Goal: Task Accomplishment & Management: Use online tool/utility

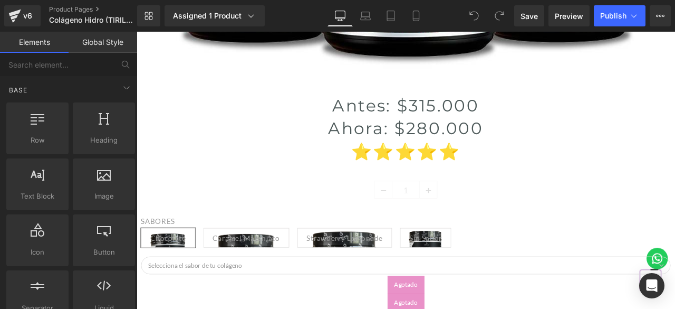
scroll to position [633, 0]
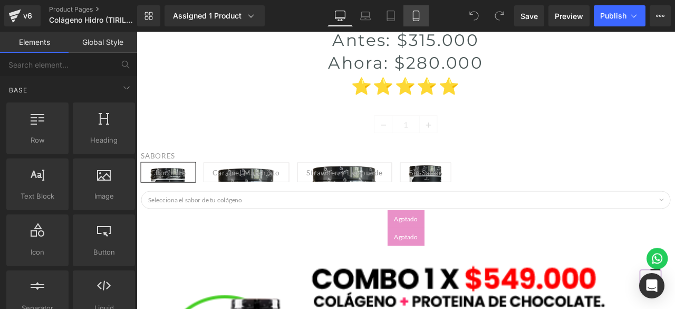
click at [414, 17] on icon at bounding box center [416, 16] width 11 height 11
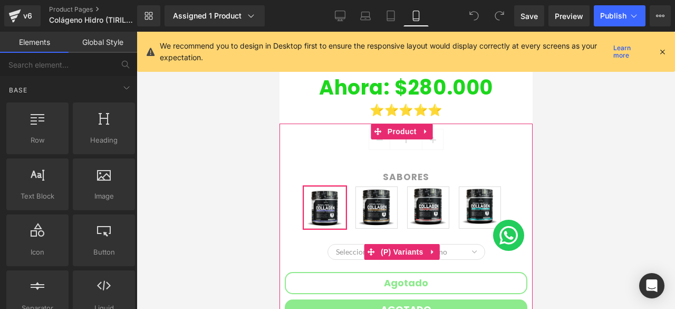
scroll to position [183, 0]
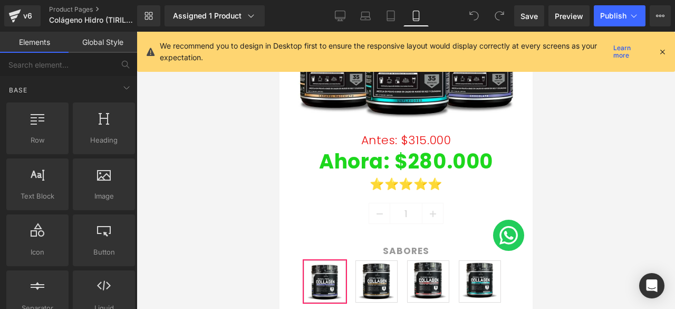
click at [660, 49] on icon at bounding box center [662, 51] width 9 height 9
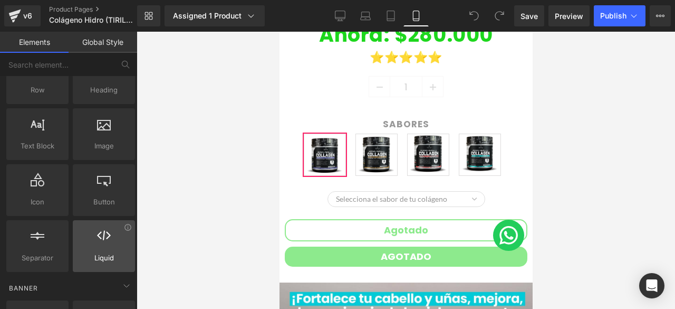
scroll to position [0, 0]
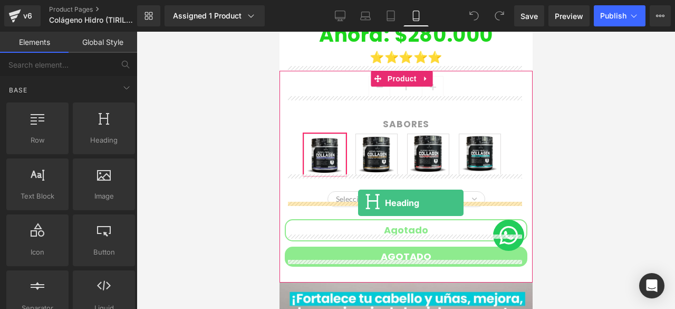
drag, startPoint x: 373, startPoint y: 155, endPoint x: 358, endPoint y: 203, distance: 50.4
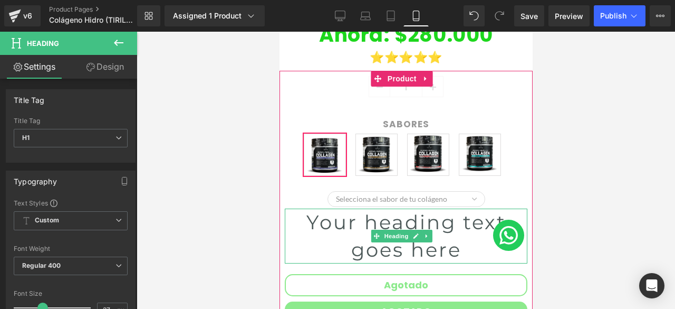
click at [450, 239] on h1 "Your heading text goes here" at bounding box center [405, 235] width 243 height 55
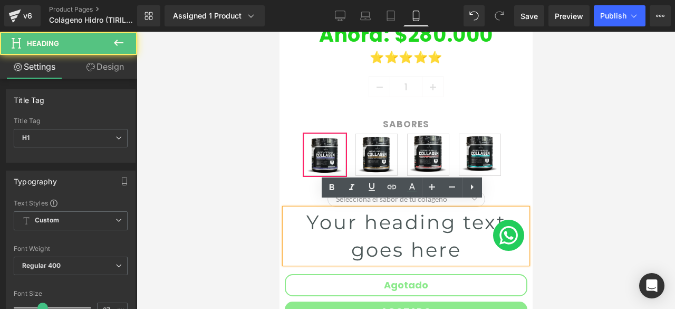
click at [463, 242] on h1 "Your heading text goes here" at bounding box center [405, 235] width 243 height 55
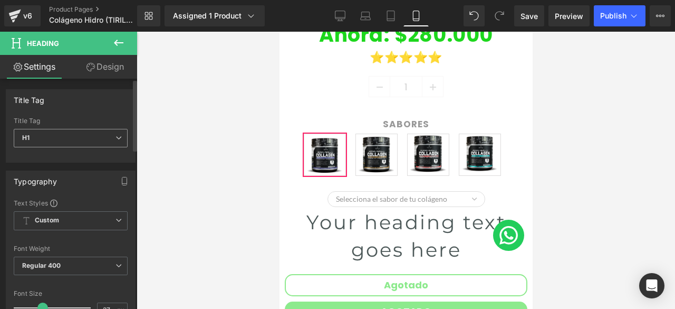
click at [45, 141] on span "H1" at bounding box center [71, 138] width 114 height 18
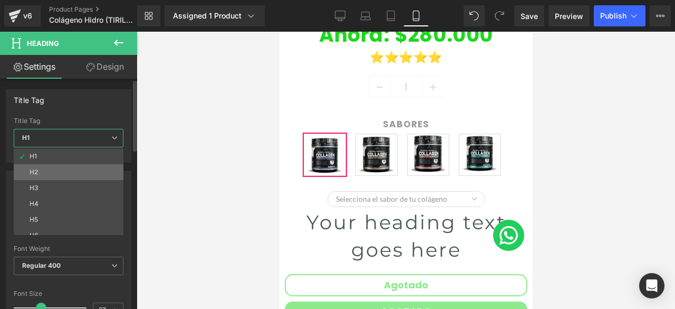
click at [53, 177] on li "H2" at bounding box center [71, 172] width 114 height 16
type input "29"
type input "100"
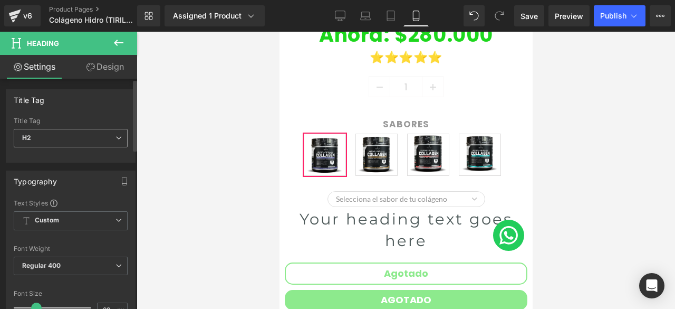
click at [59, 143] on span "H2" at bounding box center [71, 138] width 114 height 18
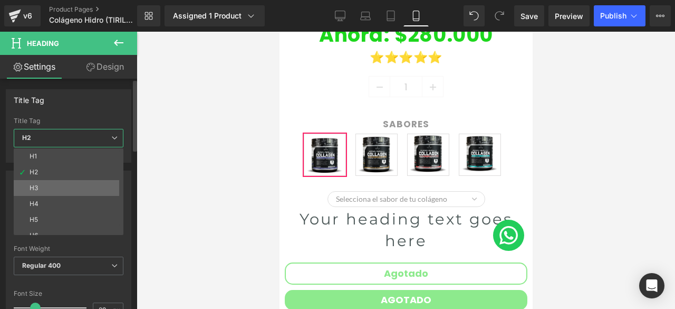
click at [55, 180] on li "H3" at bounding box center [71, 188] width 114 height 16
type input "23"
type input "100"
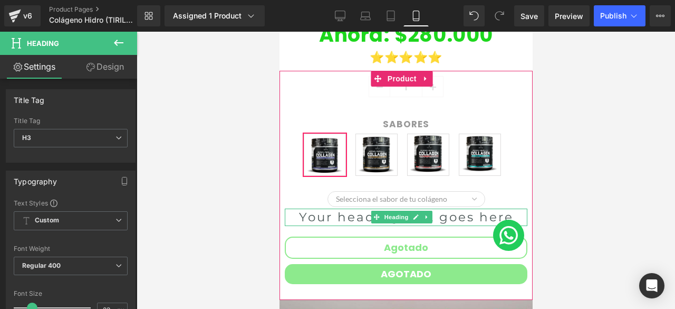
click at [448, 212] on h3 "Your heading text goes here" at bounding box center [405, 216] width 243 height 17
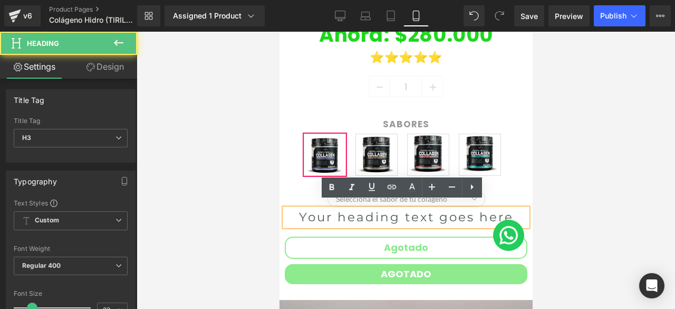
click at [279, 32] on lt-div at bounding box center [279, 32] width 0 height 0
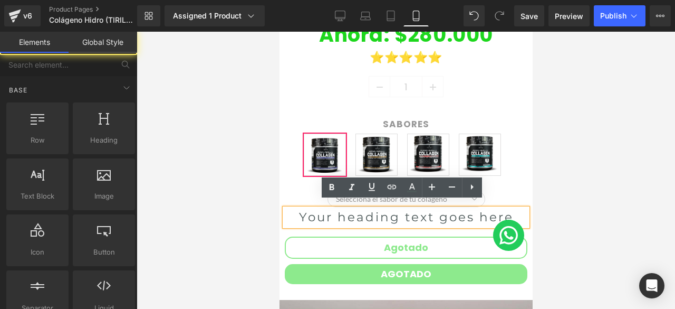
select select "en-us"
click at [279, 32] on lt-div at bounding box center [279, 32] width 0 height 0
click at [493, 210] on h3 "Your heading text goes here" at bounding box center [405, 216] width 243 height 17
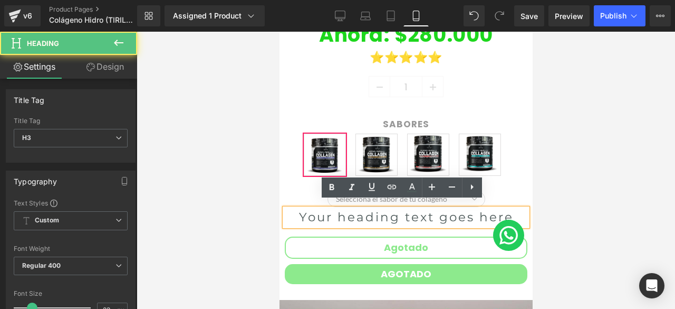
click at [279, 32] on lt-div at bounding box center [279, 32] width 0 height 0
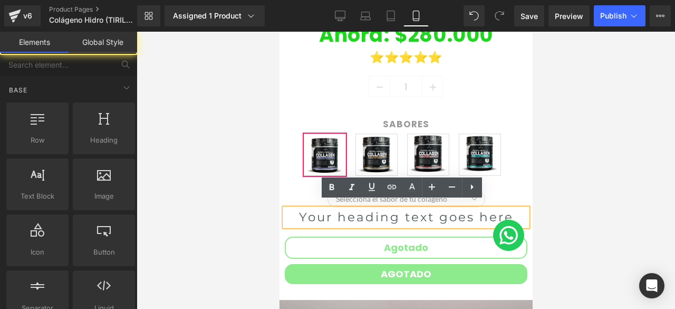
select select "en-us"
click at [468, 209] on h3 "Your heading text goes here" at bounding box center [405, 216] width 243 height 17
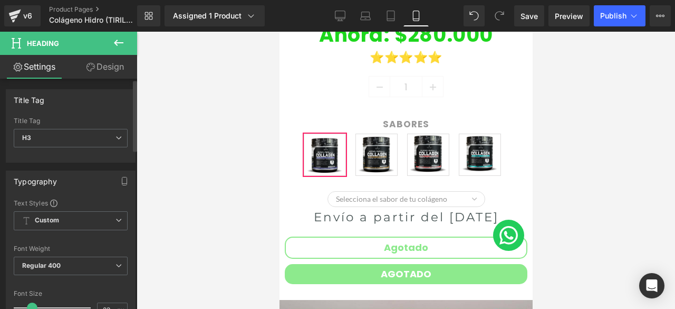
scroll to position [53, 0]
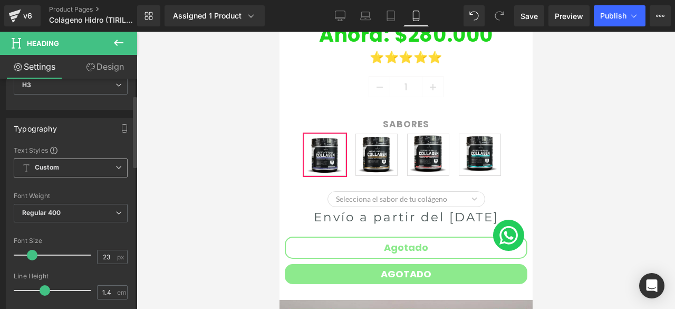
click at [73, 158] on span "Custom Setup Global Style" at bounding box center [71, 167] width 114 height 19
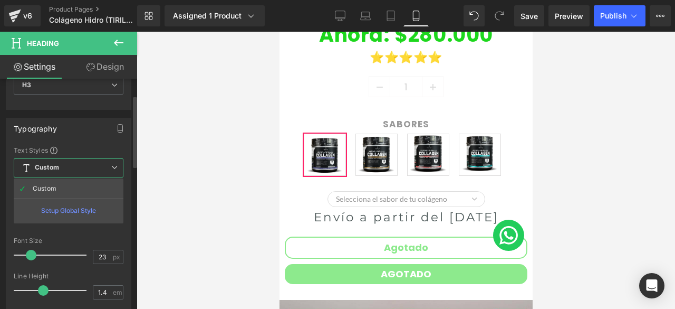
click at [64, 116] on div "Typography Text Styles Custom Custom Setup Global Style Custom Setup Global Sty…" at bounding box center [69, 291] width 138 height 362
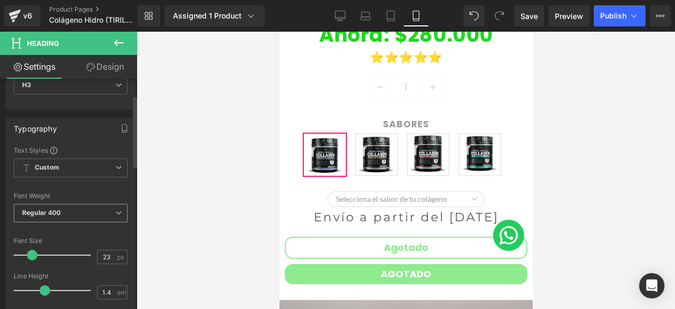
click at [61, 206] on span "Regular 400" at bounding box center [71, 213] width 114 height 18
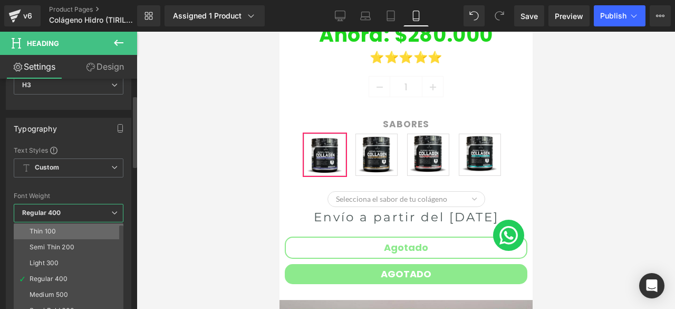
click at [62, 227] on li "Thin 100" at bounding box center [71, 231] width 114 height 16
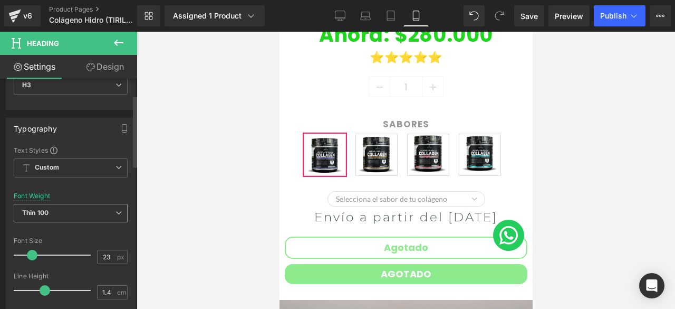
click at [63, 214] on span "Thin 100" at bounding box center [71, 213] width 114 height 18
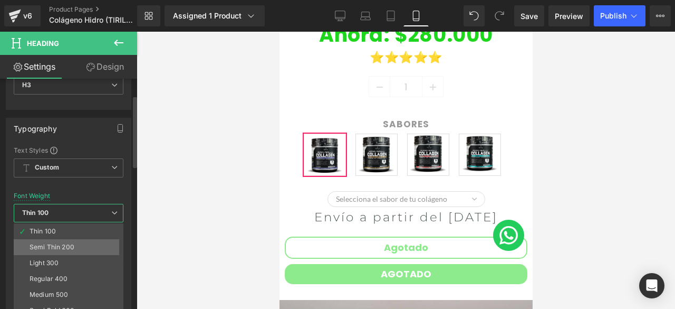
click at [69, 249] on li "Semi Thin 200" at bounding box center [71, 247] width 114 height 16
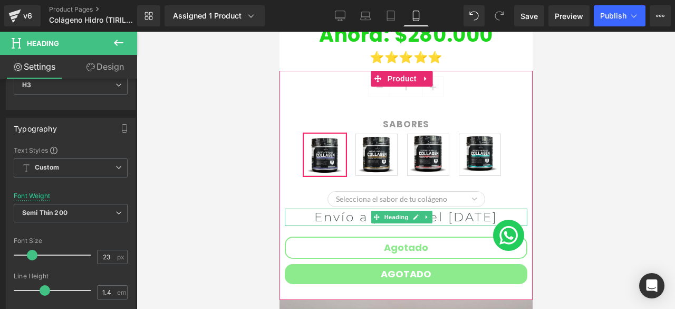
click at [428, 223] on li at bounding box center [426, 216] width 11 height 13
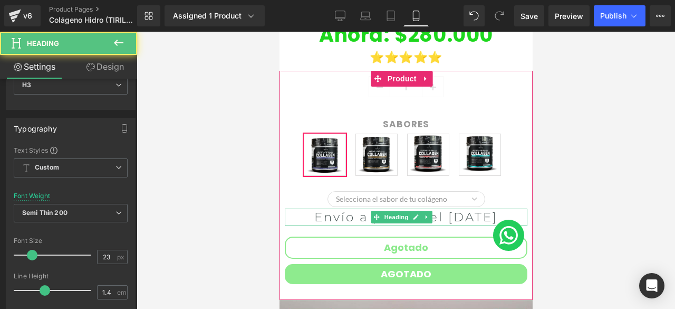
click at [444, 225] on h3 "Envío a partir del 3 de Septiembre" at bounding box center [405, 216] width 243 height 17
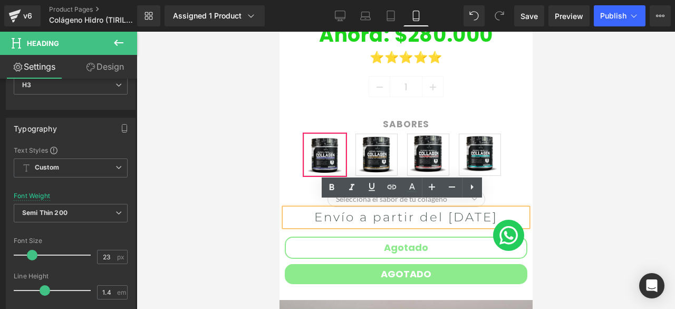
drag, startPoint x: 450, startPoint y: 229, endPoint x: 546, endPoint y: 242, distance: 97.4
click at [313, 208] on h3 "Envío a partir del 3 de Septiembre" at bounding box center [405, 216] width 243 height 17
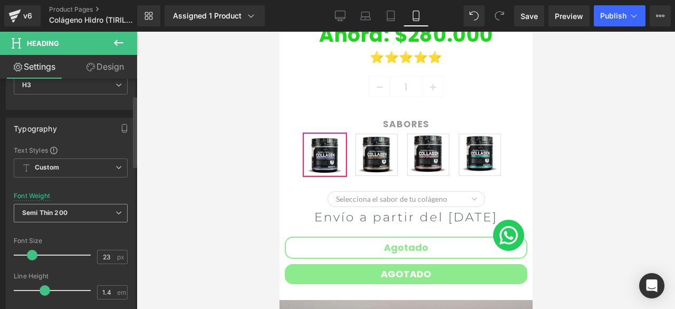
click at [66, 214] on b "Semi Thin 200" at bounding box center [44, 212] width 45 height 8
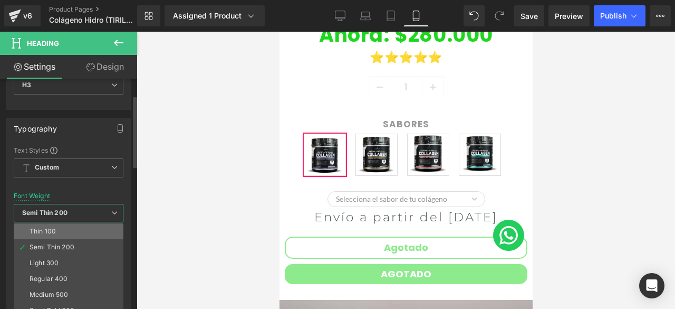
click at [57, 232] on li "Thin 100" at bounding box center [71, 231] width 114 height 16
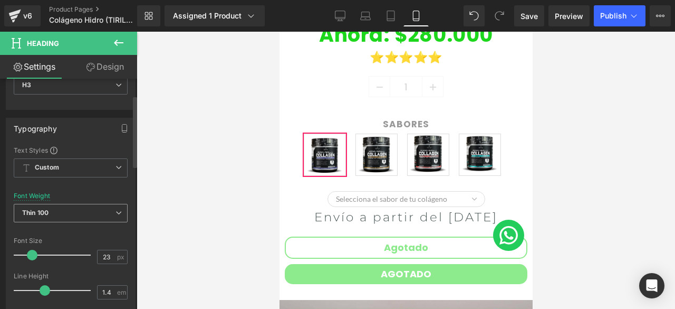
click at [59, 213] on span "Thin 100" at bounding box center [71, 213] width 114 height 18
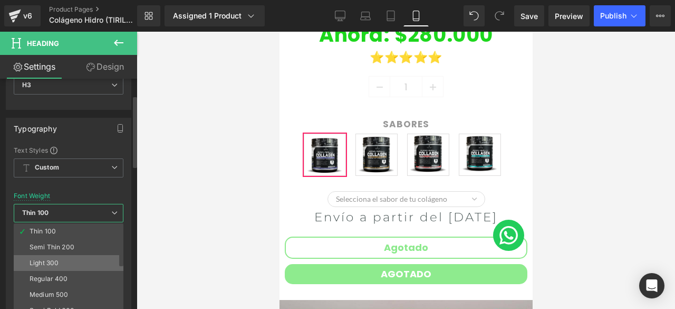
click at [62, 266] on li "Light 300" at bounding box center [71, 263] width 114 height 16
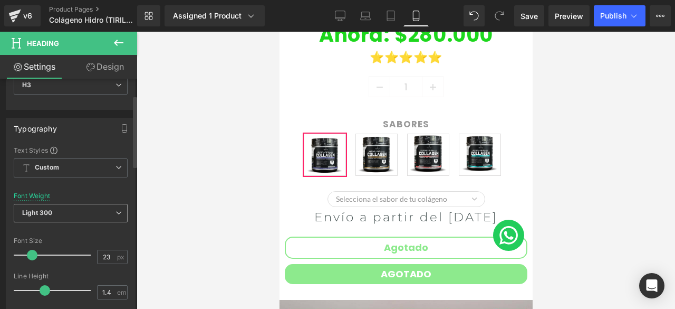
click at [65, 209] on span "Light 300" at bounding box center [71, 213] width 114 height 18
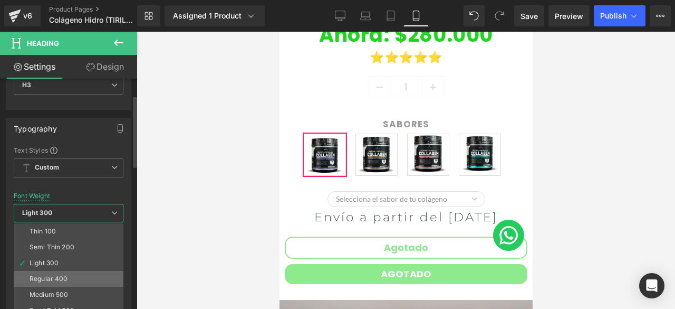
click at [56, 276] on div "Regular 400" at bounding box center [49, 278] width 39 height 7
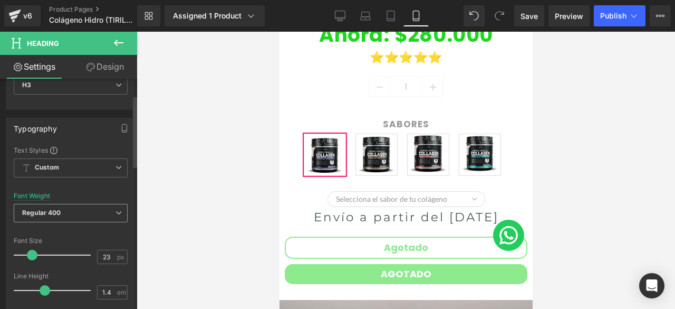
click at [66, 214] on span "Regular 400" at bounding box center [71, 213] width 114 height 18
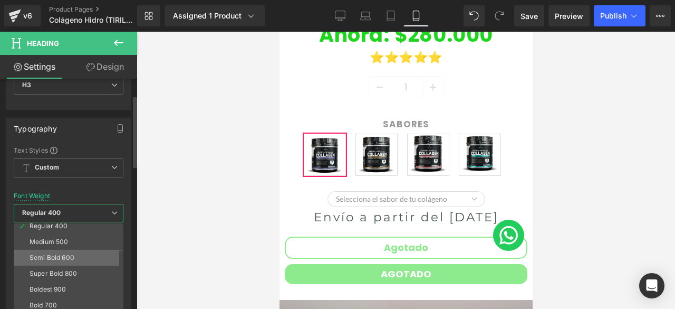
click at [60, 257] on div "Semi Bold 600" at bounding box center [52, 257] width 45 height 7
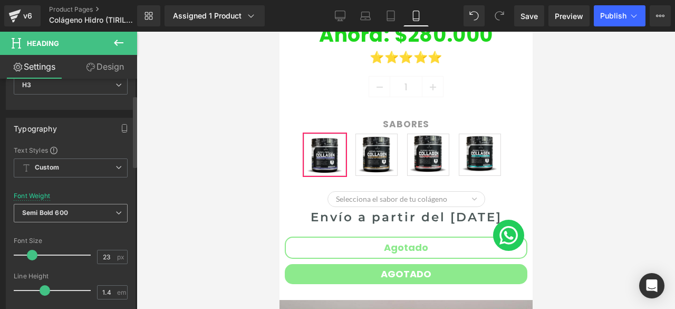
click at [87, 206] on span "Semi Bold 600" at bounding box center [71, 213] width 114 height 18
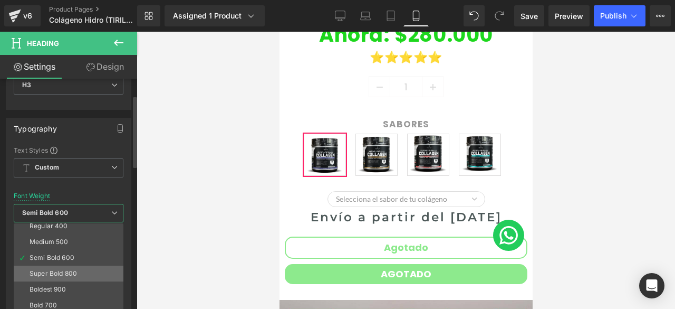
click at [70, 275] on li "Super Bold 800" at bounding box center [71, 273] width 114 height 16
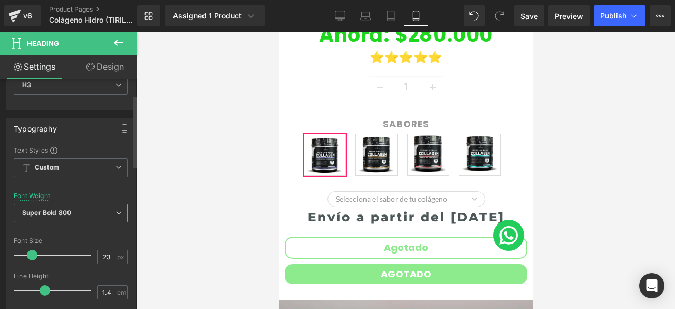
click at [71, 211] on b "Super Bold 800" at bounding box center [46, 212] width 49 height 8
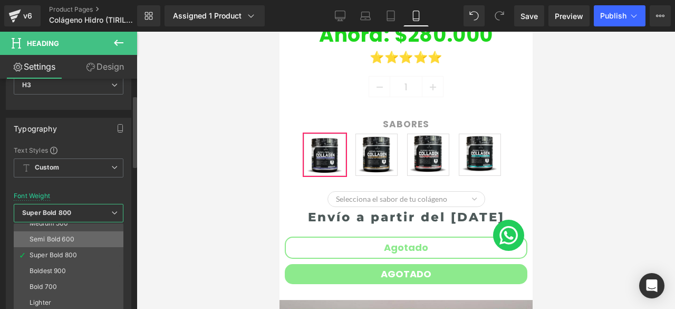
scroll to position [88, 0]
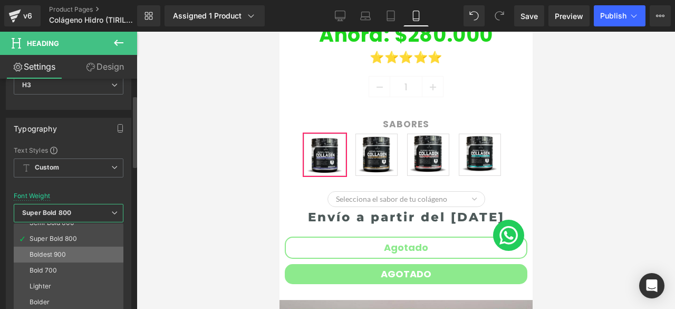
click at [55, 248] on li "Boldest 900" at bounding box center [71, 254] width 114 height 16
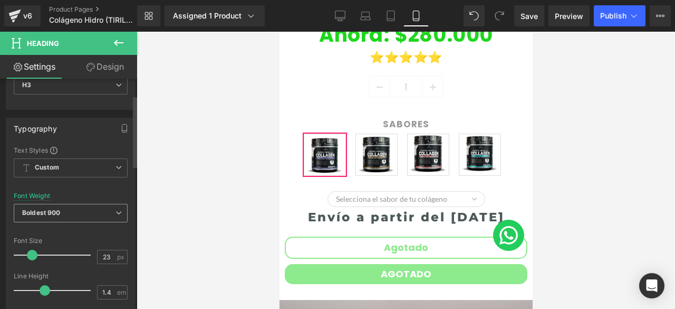
click at [66, 212] on span "Boldest 900" at bounding box center [71, 213] width 114 height 18
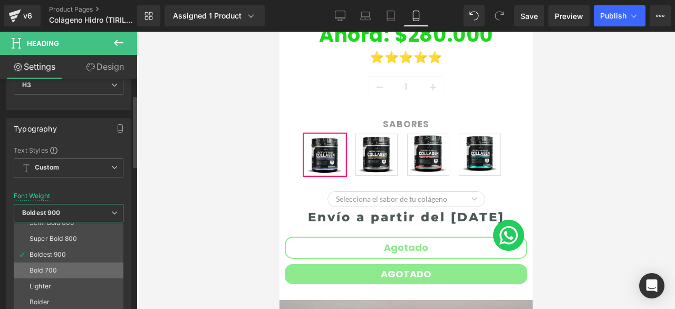
click at [59, 274] on li "Bold 700" at bounding box center [71, 270] width 114 height 16
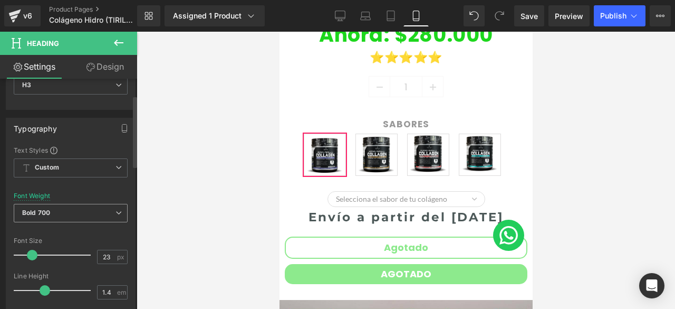
click at [65, 208] on span "Bold 700" at bounding box center [71, 213] width 114 height 18
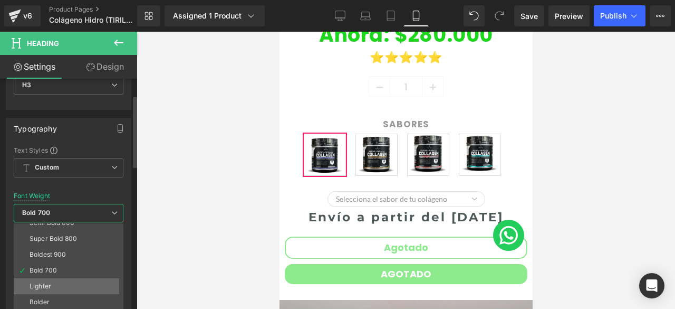
click at [65, 282] on li "Lighter" at bounding box center [71, 286] width 114 height 16
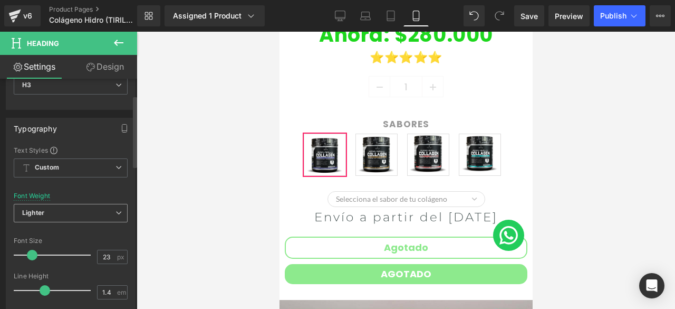
click at [64, 216] on span "Lighter" at bounding box center [71, 213] width 114 height 18
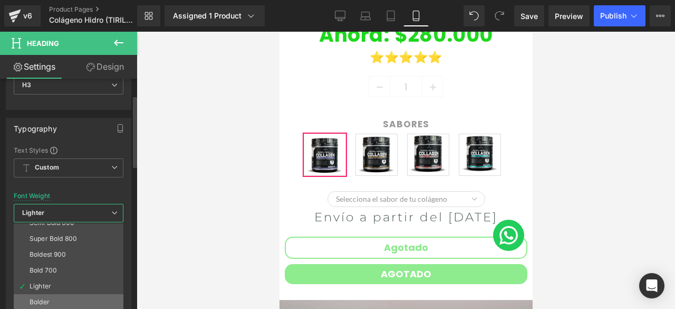
click at [41, 299] on div "Bolder" at bounding box center [40, 301] width 20 height 7
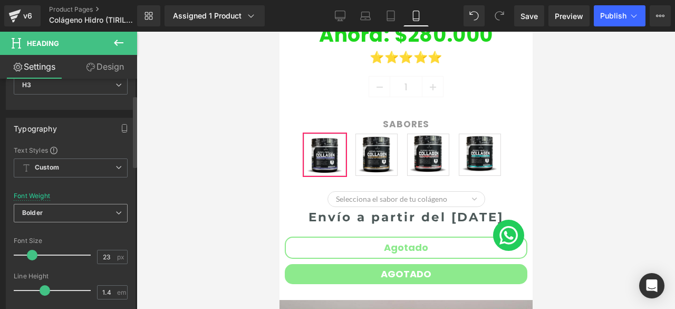
click at [75, 213] on span "Bolder" at bounding box center [71, 213] width 114 height 18
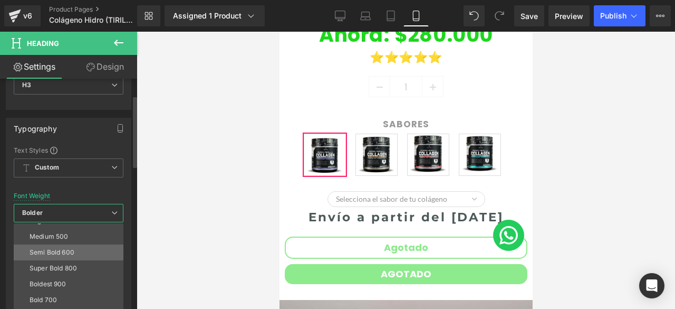
scroll to position [35, 0]
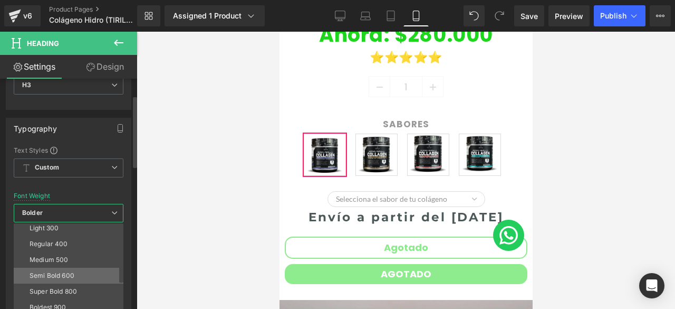
click at [76, 273] on li "Semi Bold 600" at bounding box center [71, 275] width 114 height 16
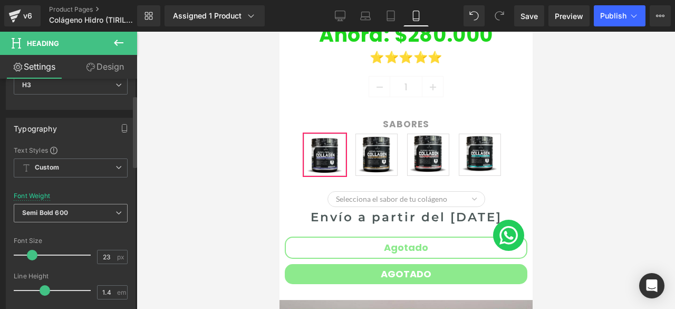
click at [73, 204] on span "Semi Bold 600" at bounding box center [71, 213] width 114 height 18
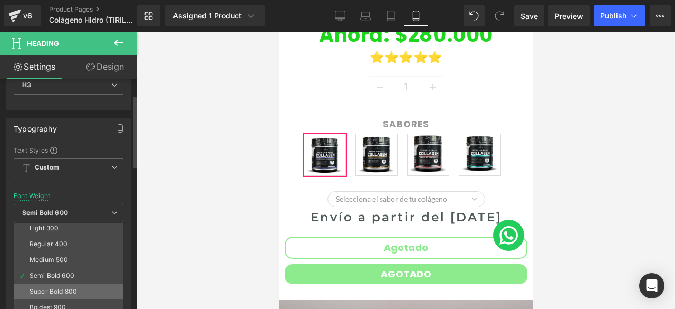
click at [68, 287] on div "Super Bold 800" at bounding box center [53, 290] width 47 height 7
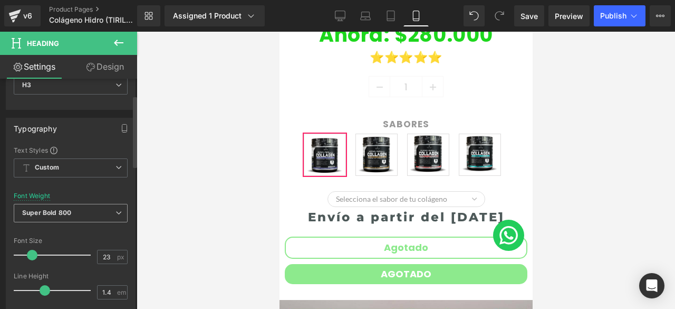
click at [66, 210] on b "Super Bold 800" at bounding box center [46, 212] width 49 height 8
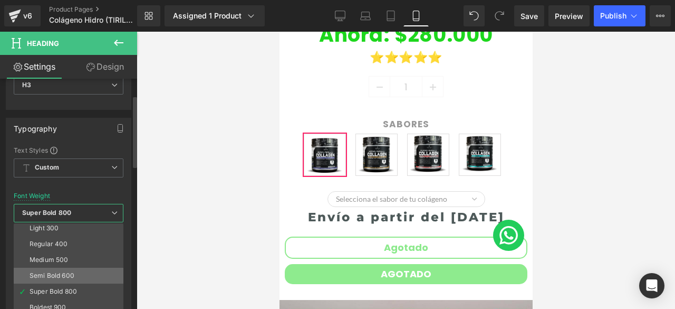
click at [69, 272] on div "Semi Bold 600" at bounding box center [52, 275] width 45 height 7
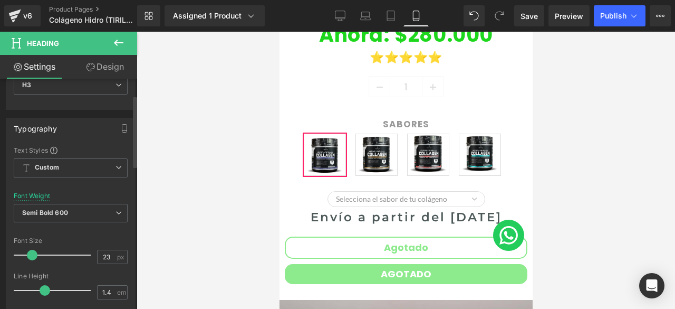
click at [62, 201] on div "Font Weight Semi Bold 600 Thin 100 Semi Thin 200 Light 300 Regular 400 Medium 5…" at bounding box center [71, 213] width 114 height 42
click at [64, 209] on b "Semi Bold 600" at bounding box center [45, 212] width 46 height 8
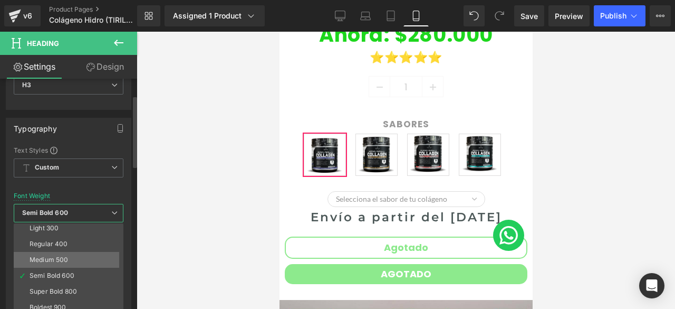
click at [64, 256] on div "Medium 500" at bounding box center [49, 259] width 39 height 7
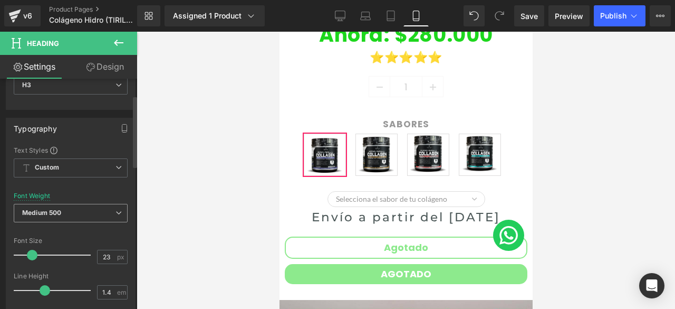
click at [66, 208] on span "Medium 500" at bounding box center [71, 213] width 114 height 18
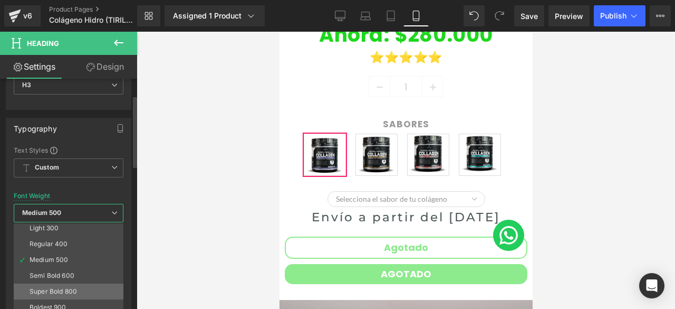
click at [67, 287] on div "Super Bold 800" at bounding box center [53, 290] width 47 height 7
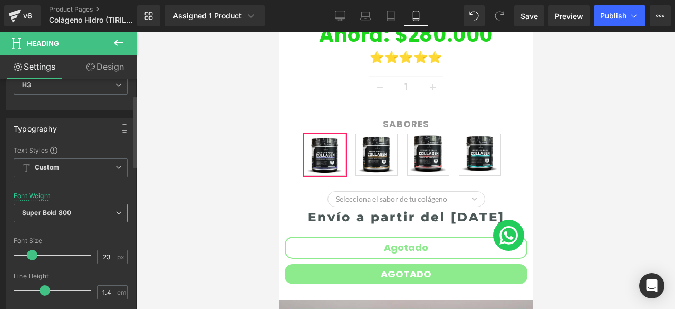
click at [72, 213] on span "Super Bold 800" at bounding box center [71, 213] width 114 height 18
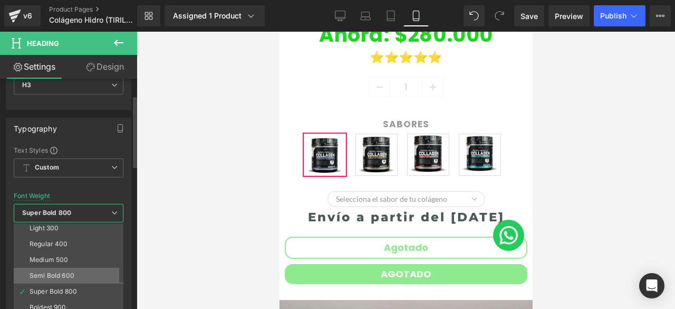
click at [65, 276] on div "Semi Bold 600" at bounding box center [52, 275] width 45 height 7
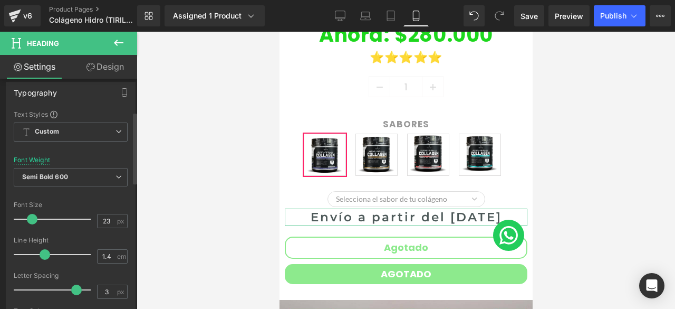
scroll to position [105, 0]
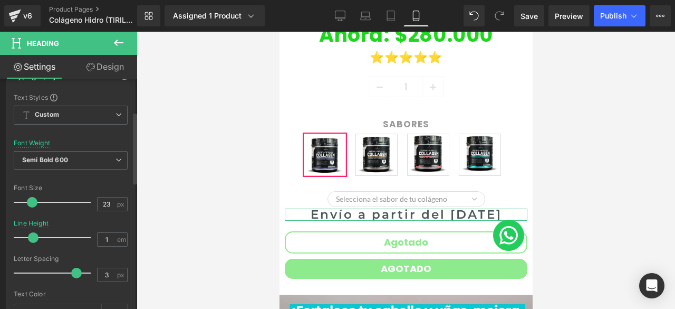
type input "0.9"
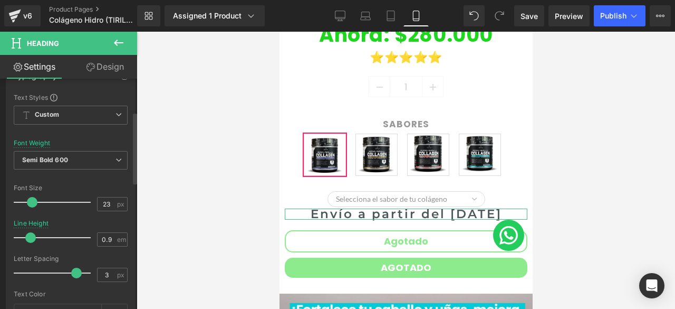
drag, startPoint x: 43, startPoint y: 235, endPoint x: 30, endPoint y: 234, distance: 13.7
click at [30, 234] on span at bounding box center [30, 237] width 11 height 11
type input "-0.1"
drag, startPoint x: 72, startPoint y: 273, endPoint x: 29, endPoint y: 272, distance: 42.7
click at [29, 272] on span at bounding box center [31, 272] width 11 height 11
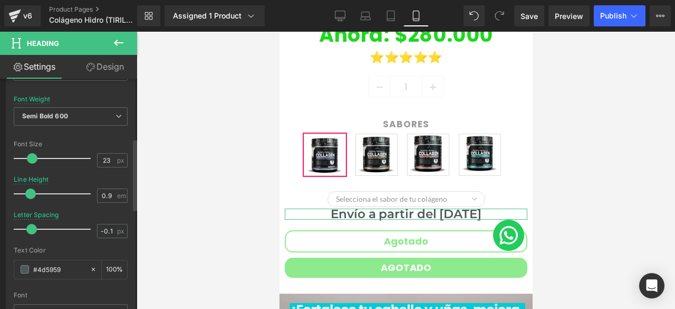
scroll to position [211, 0]
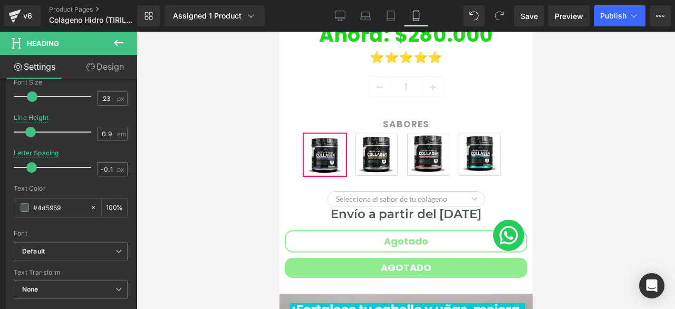
click at [570, 177] on div at bounding box center [406, 170] width 539 height 277
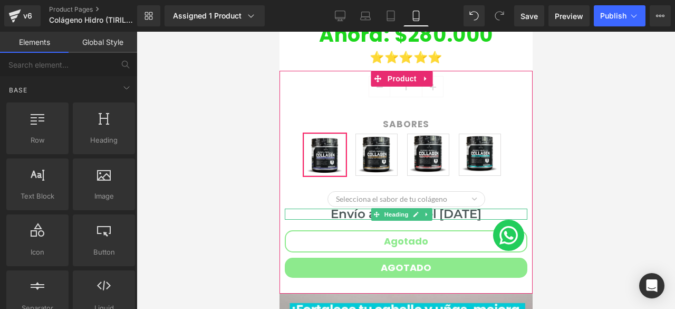
click at [333, 208] on h3 "Envío a partir del 3 de Septiembre" at bounding box center [405, 213] width 243 height 11
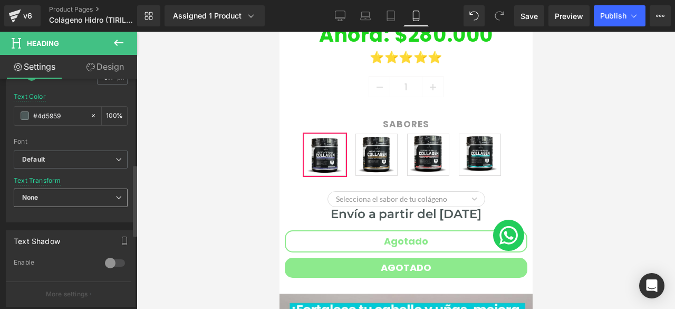
scroll to position [250, 0]
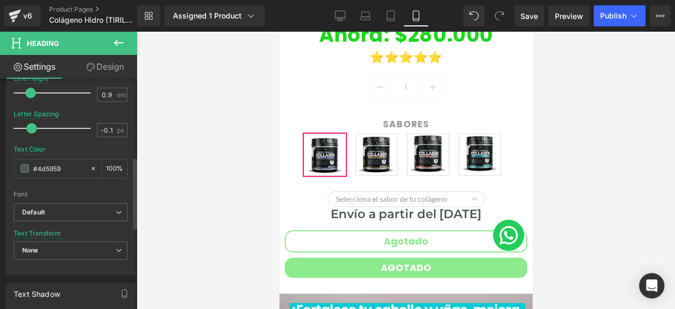
click at [71, 187] on div at bounding box center [71, 187] width 114 height 7
click at [71, 210] on b "Default" at bounding box center [68, 212] width 93 height 9
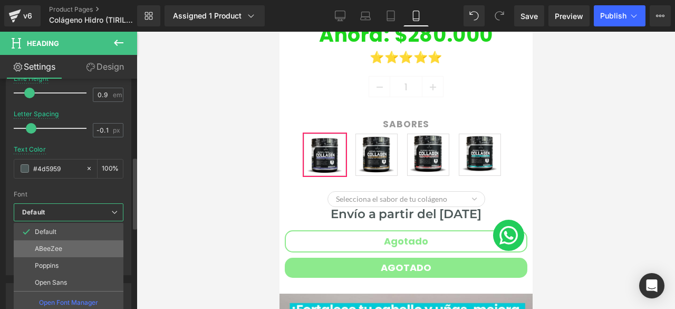
click at [63, 248] on li "ABeeZee" at bounding box center [69, 248] width 110 height 17
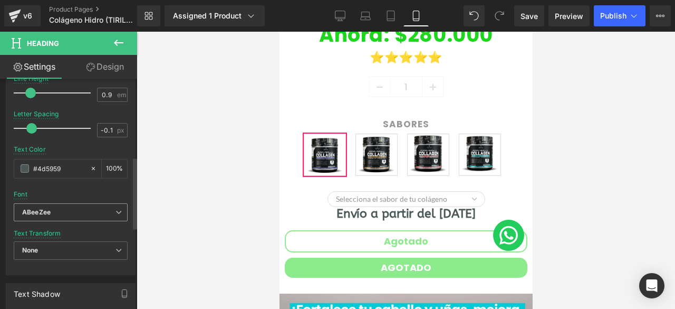
click at [62, 209] on b "ABeeZee" at bounding box center [68, 212] width 93 height 9
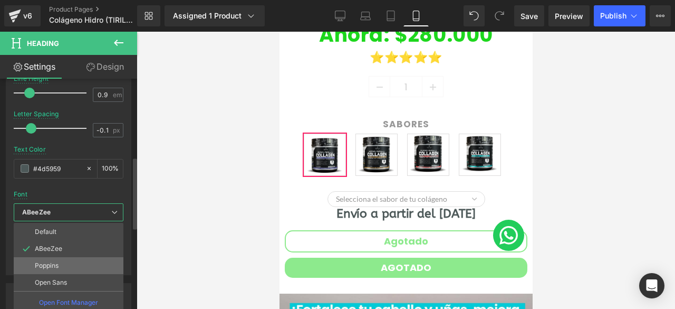
click at [68, 265] on li "Poppins" at bounding box center [69, 265] width 110 height 17
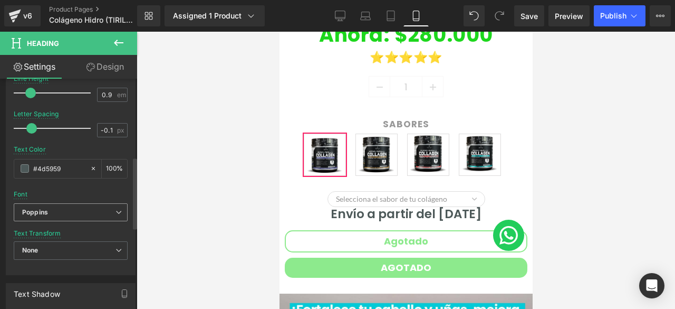
click at [54, 203] on span "Poppins" at bounding box center [71, 212] width 114 height 18
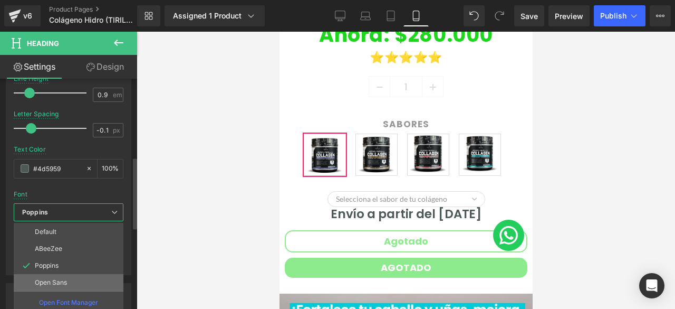
click at [71, 279] on li "Open Sans" at bounding box center [69, 282] width 110 height 17
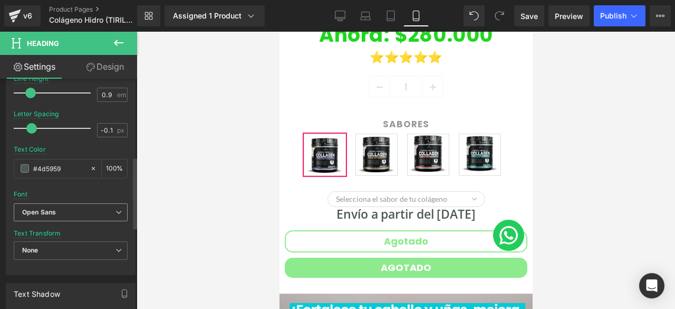
click at [60, 214] on b "Open Sans" at bounding box center [68, 212] width 93 height 9
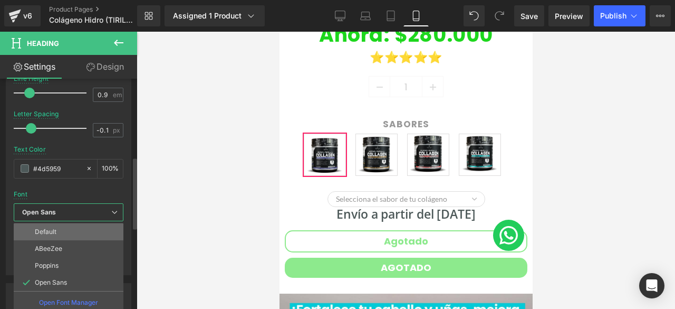
click at [56, 228] on li "Default" at bounding box center [69, 231] width 110 height 17
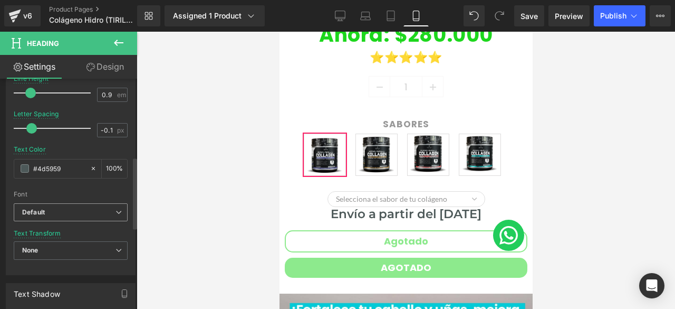
click at [60, 205] on span "Default" at bounding box center [71, 212] width 114 height 18
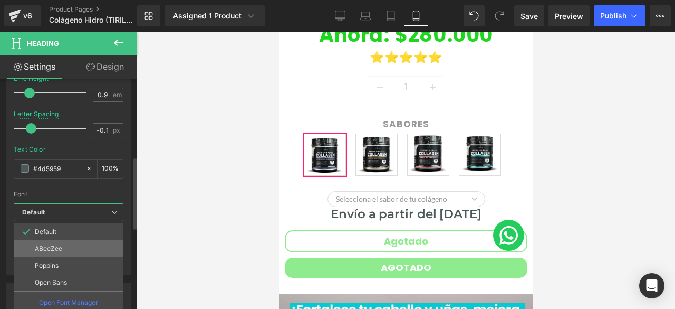
click at [64, 246] on li "ABeeZee" at bounding box center [69, 248] width 110 height 17
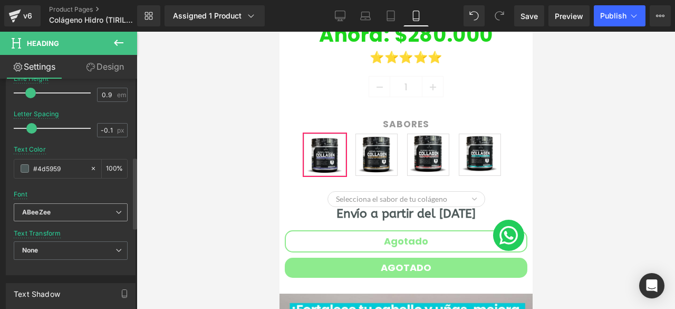
click at [66, 216] on span "ABeeZee" at bounding box center [71, 212] width 114 height 18
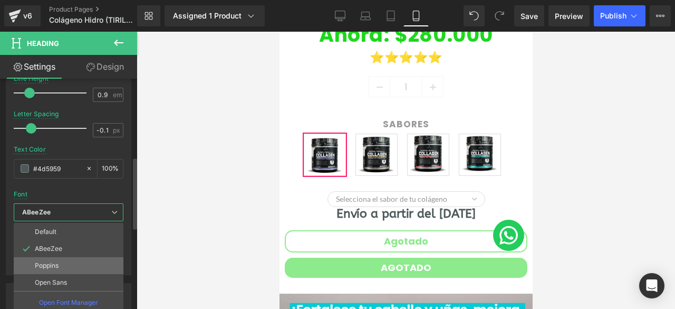
click at [66, 259] on li "Poppins" at bounding box center [69, 265] width 110 height 17
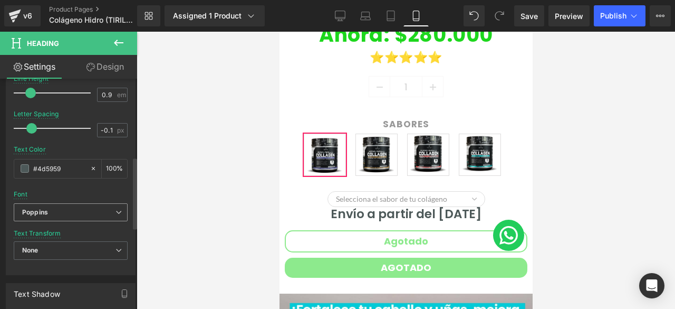
click at [64, 208] on b "Poppins" at bounding box center [68, 212] width 93 height 9
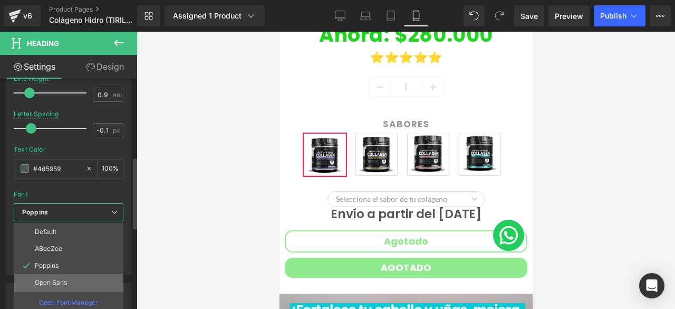
click at [57, 280] on p "Open Sans" at bounding box center [51, 281] width 32 height 7
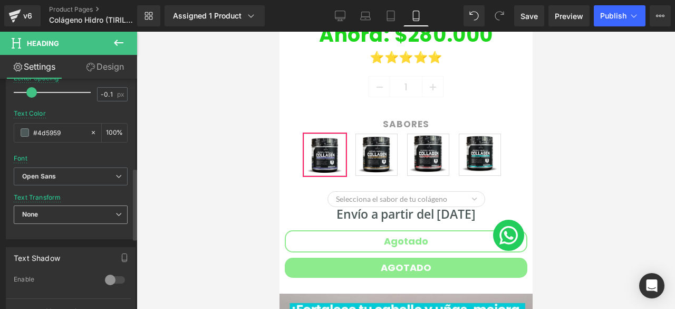
scroll to position [303, 0]
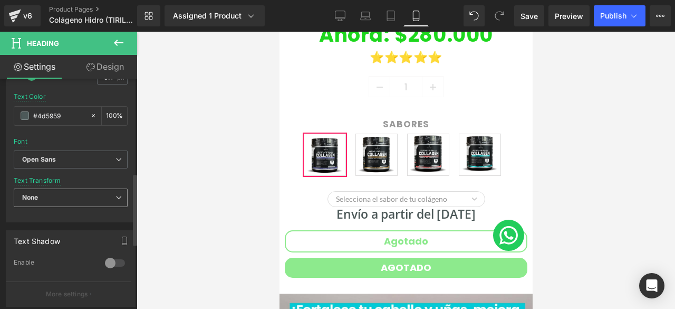
click at [66, 191] on span "None" at bounding box center [71, 197] width 114 height 18
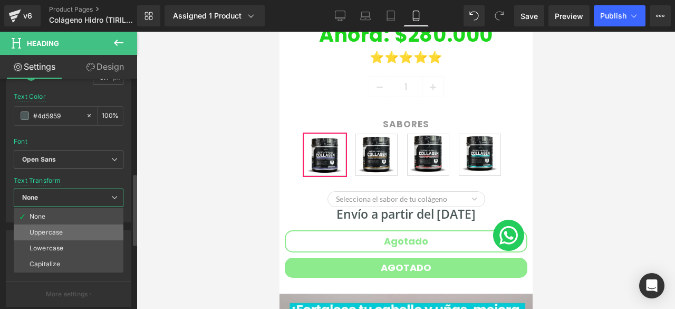
click at [77, 234] on li "Uppercase" at bounding box center [69, 232] width 110 height 16
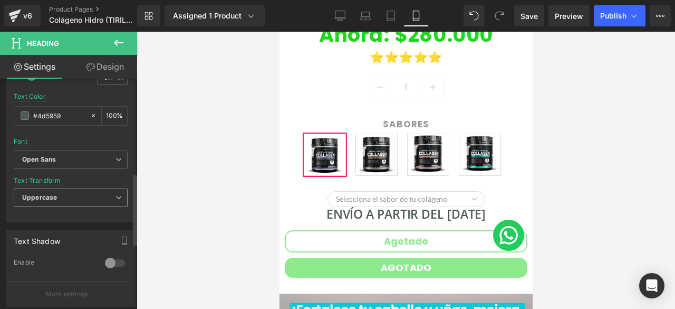
click at [65, 198] on span "Uppercase" at bounding box center [71, 197] width 114 height 18
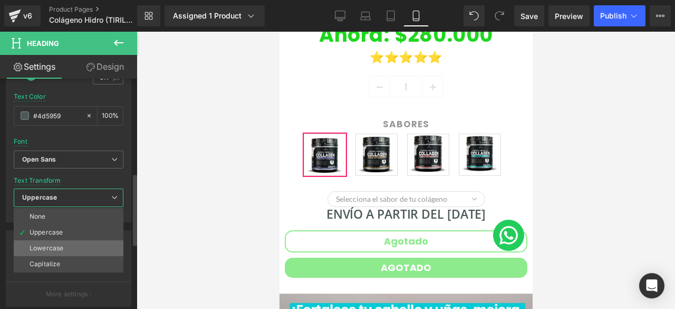
click at [56, 249] on div "Lowercase" at bounding box center [47, 247] width 34 height 7
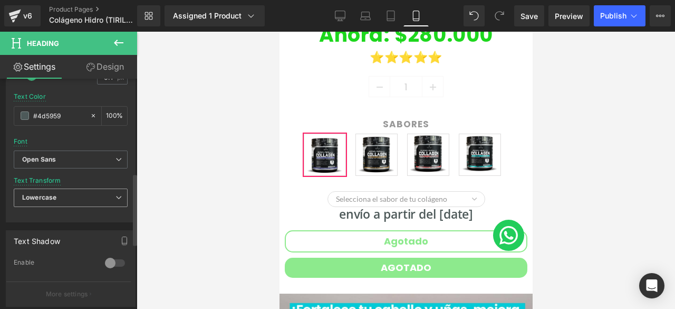
click at [68, 198] on span "Lowercase" at bounding box center [71, 197] width 114 height 18
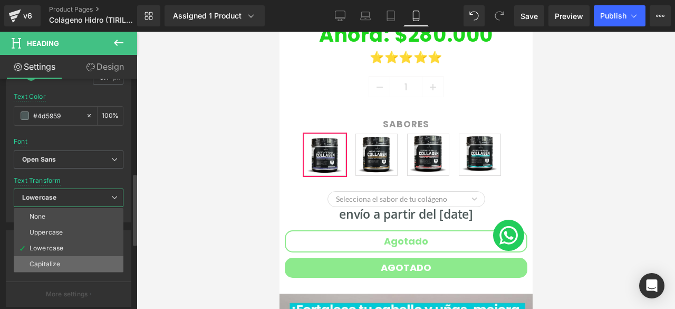
click at [62, 261] on li "Capitalize" at bounding box center [69, 264] width 110 height 16
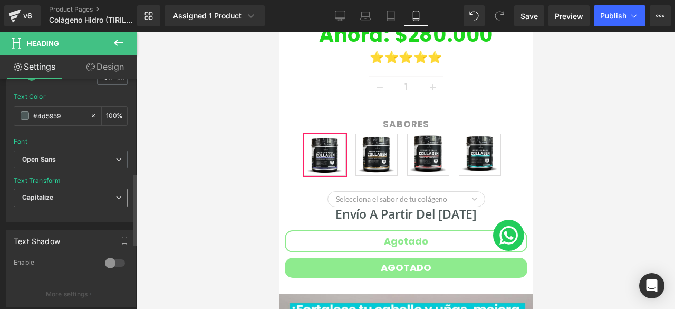
click at [72, 192] on span "Capitalize" at bounding box center [71, 197] width 114 height 18
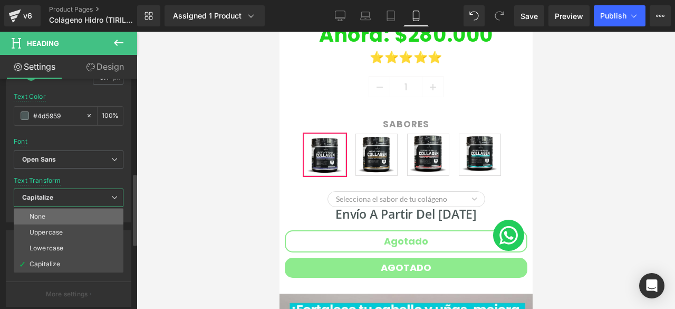
click at [63, 213] on li "None" at bounding box center [69, 216] width 110 height 16
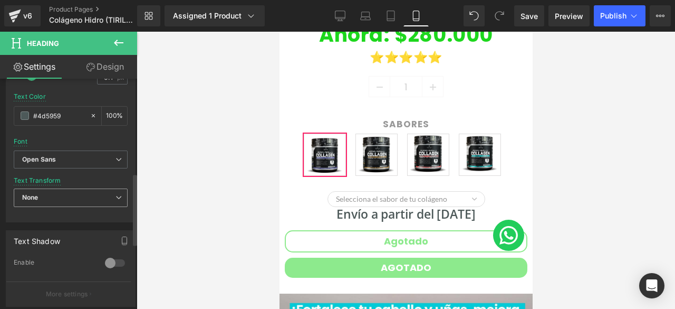
click at [65, 195] on span "None" at bounding box center [71, 197] width 114 height 18
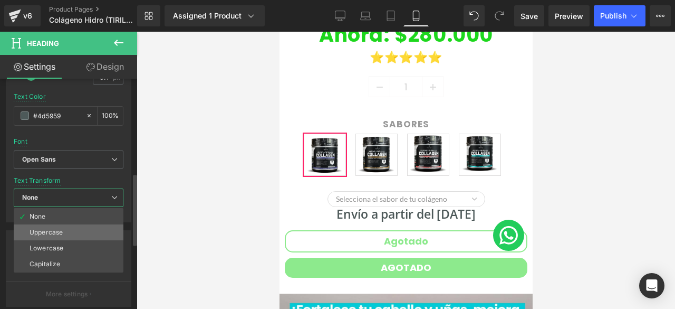
click at [60, 230] on div "Uppercase" at bounding box center [46, 231] width 33 height 7
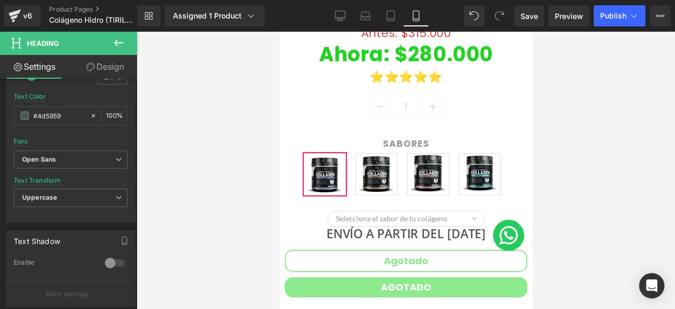
scroll to position [309, 0]
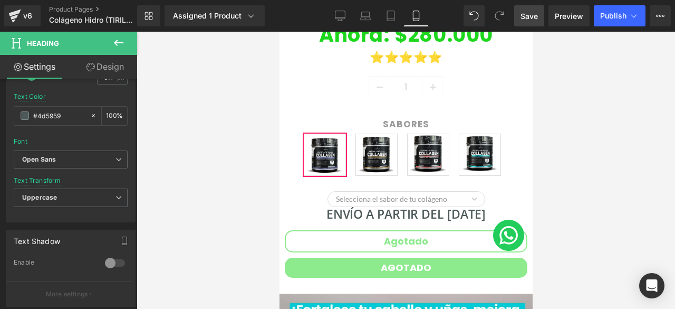
click at [526, 12] on span "Save" at bounding box center [529, 16] width 17 height 11
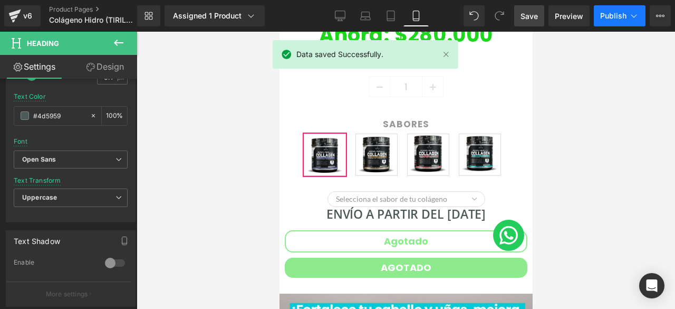
click at [628, 13] on button "Publish" at bounding box center [620, 15] width 52 height 21
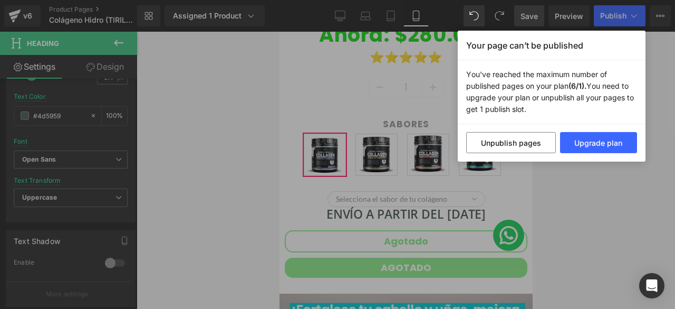
click at [585, 198] on div "Your page can’t be published You've reached the maximum number of published pag…" at bounding box center [337, 154] width 675 height 309
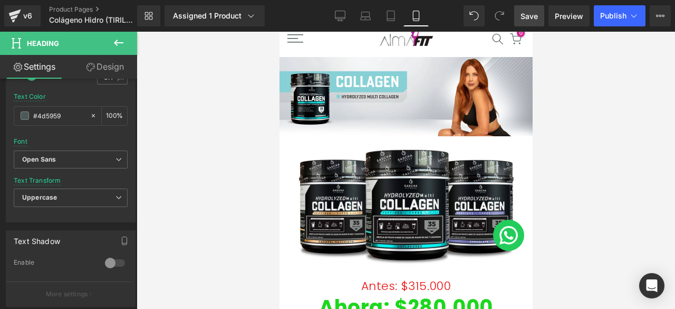
scroll to position [0, 0]
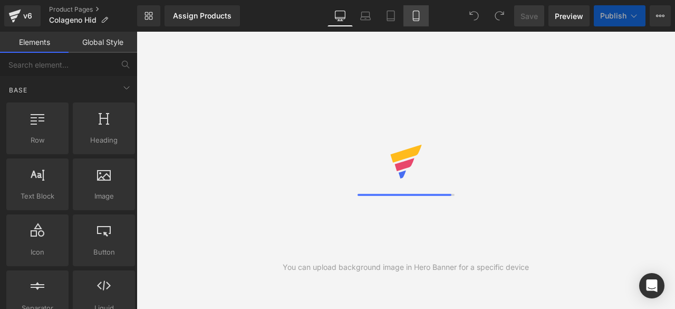
click at [414, 17] on icon at bounding box center [416, 16] width 11 height 11
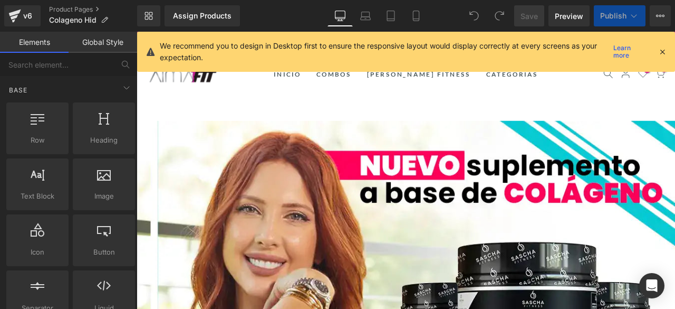
scroll to position [5, 5]
click at [659, 51] on icon at bounding box center [662, 51] width 9 height 9
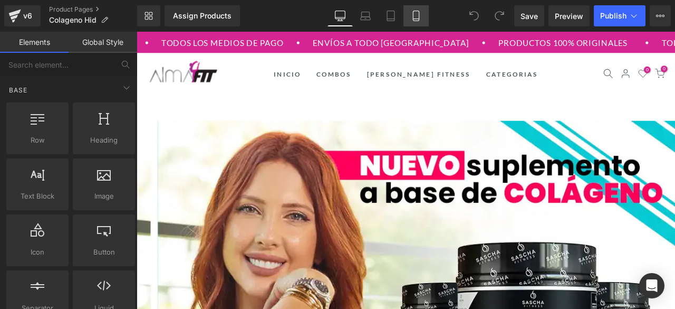
scroll to position [10192, 630]
click at [411, 12] on icon at bounding box center [416, 16] width 11 height 11
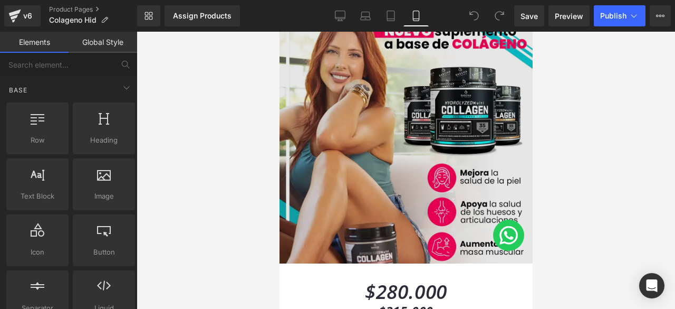
scroll to position [100, 0]
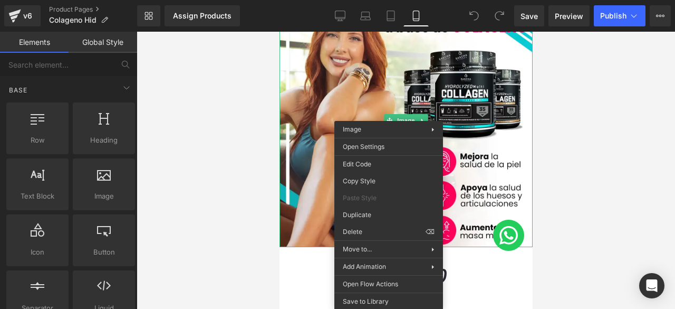
click at [606, 112] on div at bounding box center [406, 170] width 539 height 277
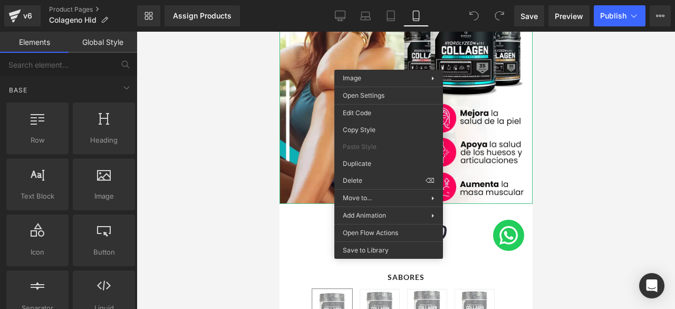
scroll to position [153, 0]
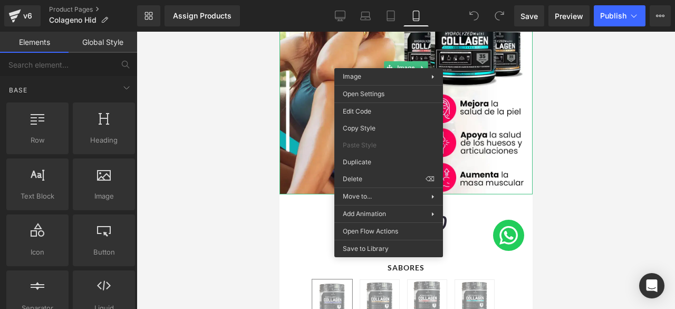
click at [580, 91] on div at bounding box center [406, 170] width 539 height 277
click at [553, 98] on div at bounding box center [406, 170] width 539 height 277
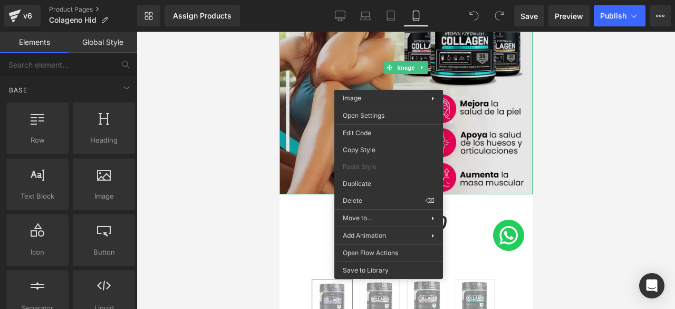
scroll to position [0, 0]
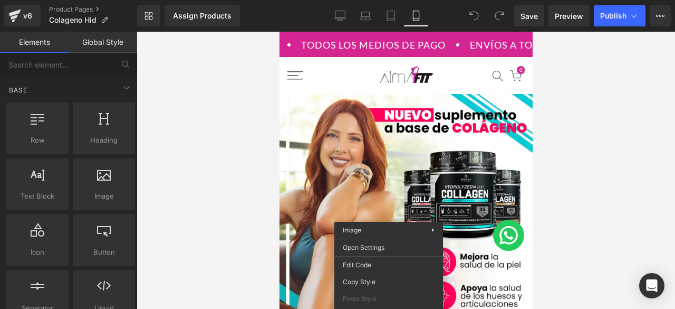
click at [443, 80] on div at bounding box center [405, 75] width 115 height 33
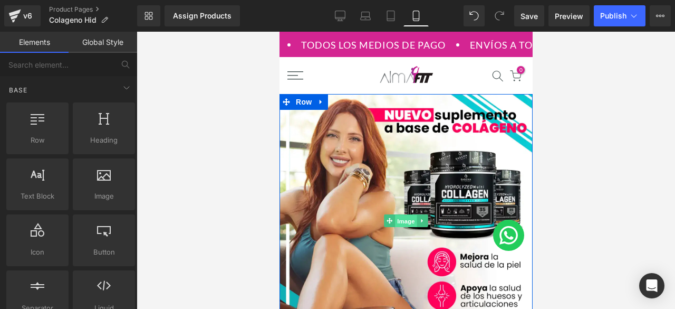
click at [402, 220] on span "Image" at bounding box center [406, 221] width 22 height 13
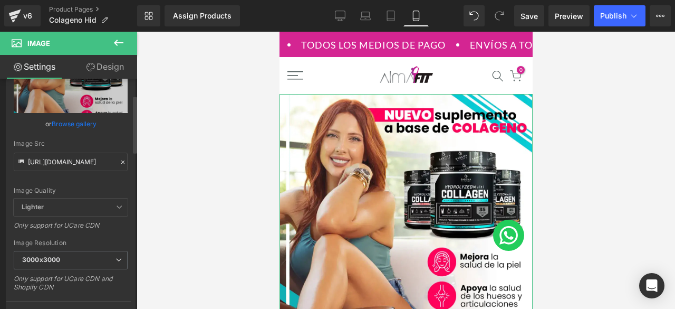
scroll to position [32, 0]
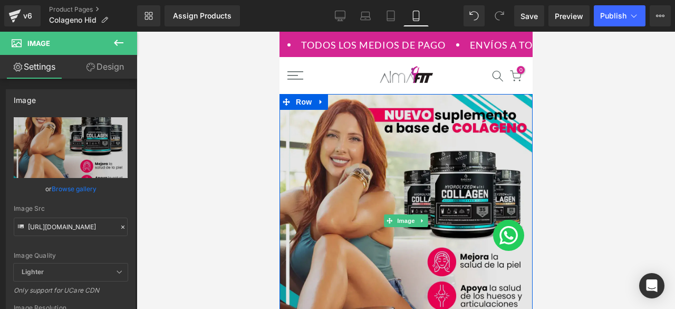
click at [374, 146] on img at bounding box center [405, 220] width 253 height 253
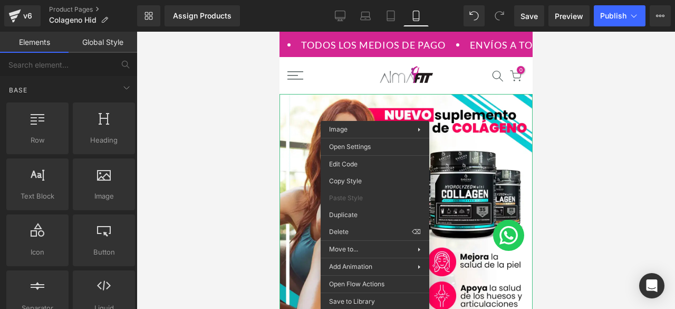
click at [581, 122] on div at bounding box center [406, 170] width 539 height 277
click at [597, 79] on div at bounding box center [406, 170] width 539 height 277
click at [596, 114] on div at bounding box center [406, 170] width 539 height 277
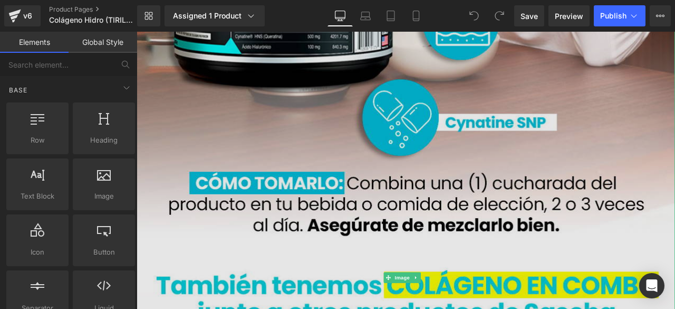
scroll to position [4167, 0]
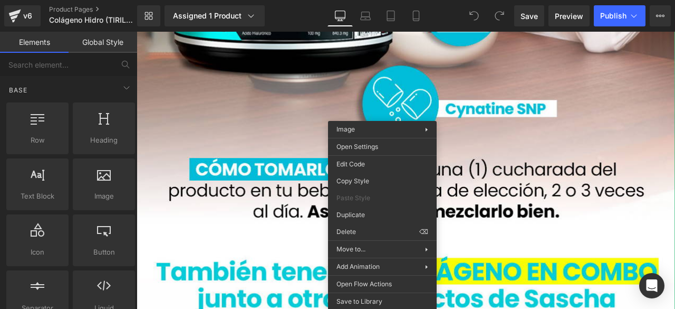
click at [7, 76] on div "Base Row rows, columns, layouts, div Heading headings, titles, h1,h2,h3,h4,h5,h…" at bounding box center [70, 200] width 133 height 248
click at [286, 17] on div "Assigned 1 Product Product Preview COLAGENO HIDROLIZADO SASCHA FITNESS Manage a…" at bounding box center [226, 15] width 132 height 21
click at [433, 17] on div "Library Assigned 1 Product Product Preview COLAGENO HIDROLIZADO SASCHA FITNESS …" at bounding box center [406, 15] width 538 height 21
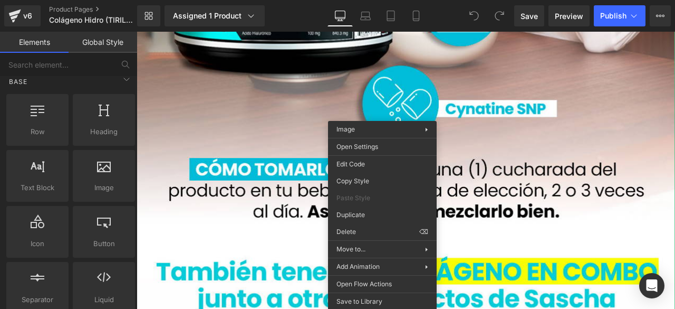
scroll to position [0, 0]
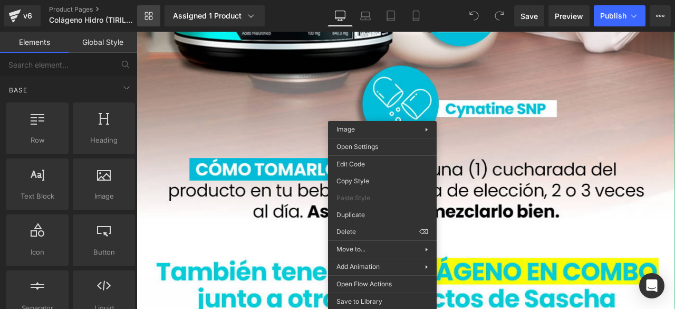
click at [149, 14] on icon at bounding box center [151, 14] width 4 height 4
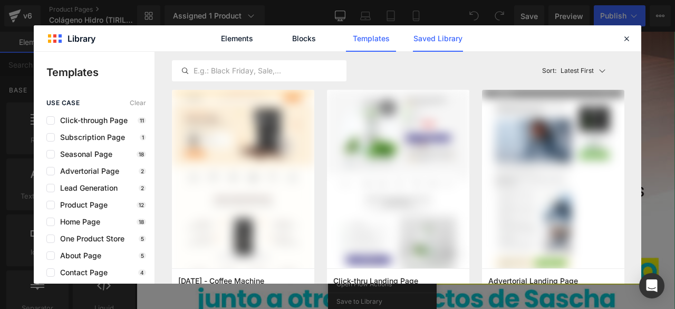
click at [452, 35] on link "Saved Library" at bounding box center [438, 38] width 50 height 26
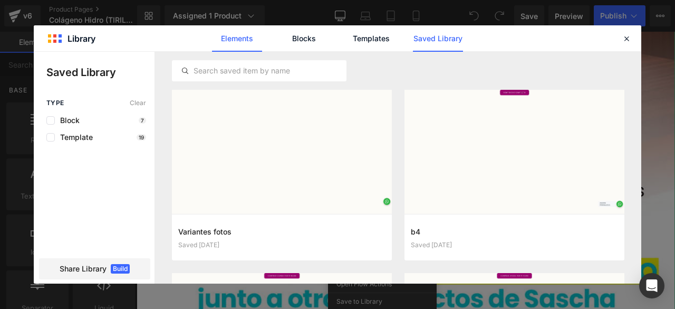
click at [0, 0] on link "Elements" at bounding box center [0, 0] width 0 height 0
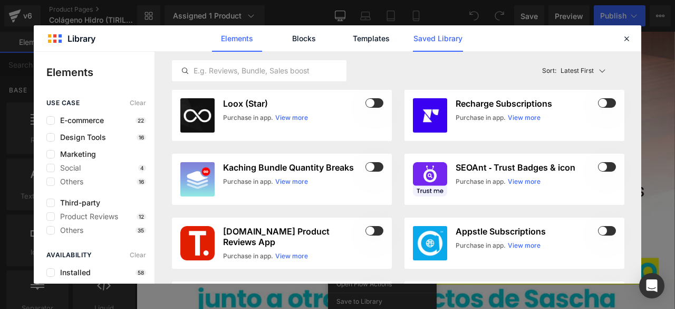
click at [429, 36] on link "Saved Library" at bounding box center [438, 38] width 50 height 26
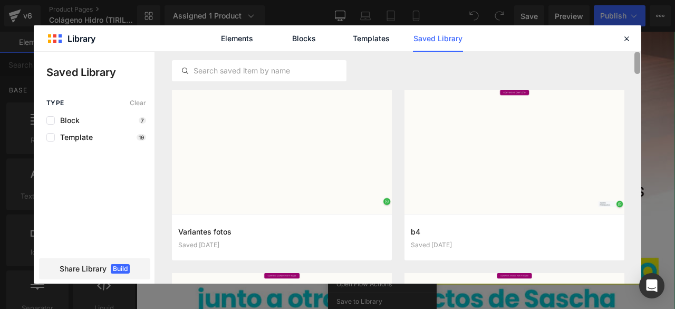
drag, startPoint x: 636, startPoint y: 64, endPoint x: 622, endPoint y: 57, distance: 15.3
click at [622, 57] on div "Variantes fotos Saved [DATE] Add to page b4 Saved [DATE] Add to page b3 Saved […" at bounding box center [398, 168] width 486 height 232
click at [0, 0] on div "Elements Blocks Templates Saved Library" at bounding box center [0, 0] width 0 height 0
click at [0, 0] on icon at bounding box center [0, 0] width 0 height 0
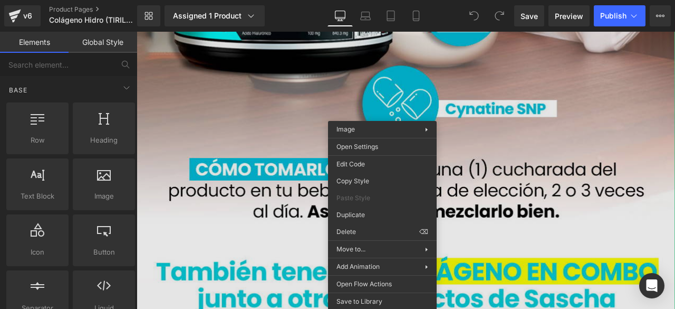
click at [580, 109] on img at bounding box center [456, 306] width 638 height 1871
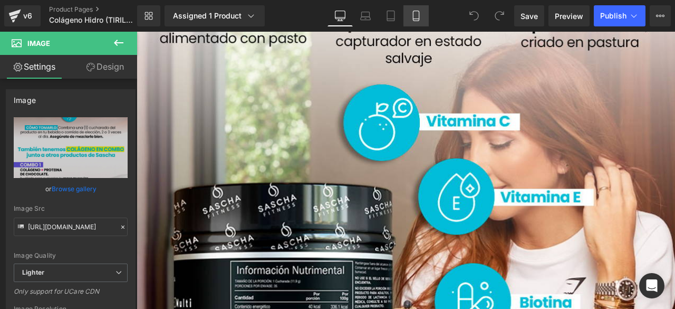
click at [421, 12] on icon at bounding box center [416, 16] width 11 height 11
type input "100"
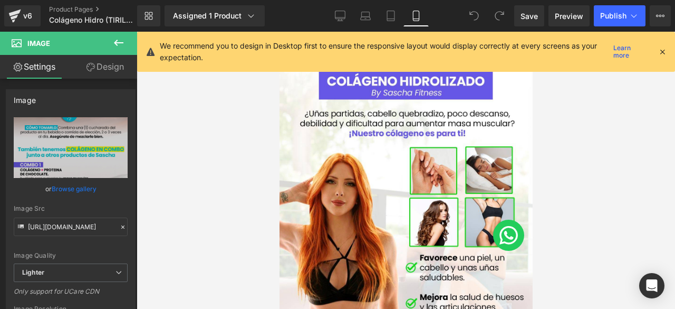
click at [117, 43] on icon at bounding box center [118, 43] width 9 height 6
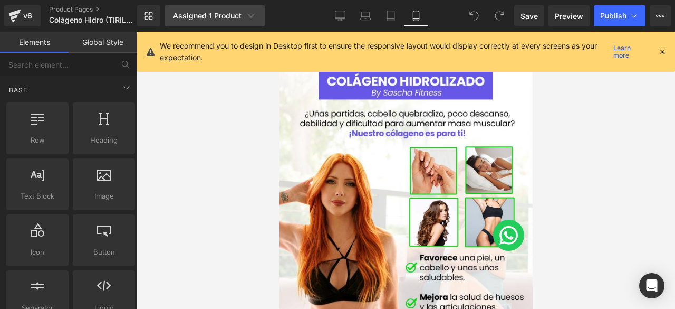
click at [251, 10] on link "Assigned 1 Product" at bounding box center [215, 15] width 100 height 21
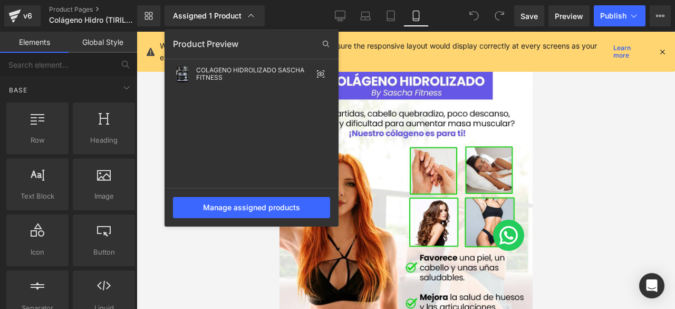
click at [203, 250] on div at bounding box center [406, 170] width 539 height 277
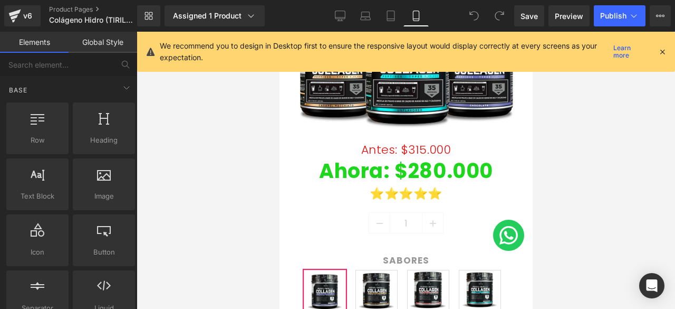
scroll to position [111, 0]
